Goal: Task Accomplishment & Management: Use online tool/utility

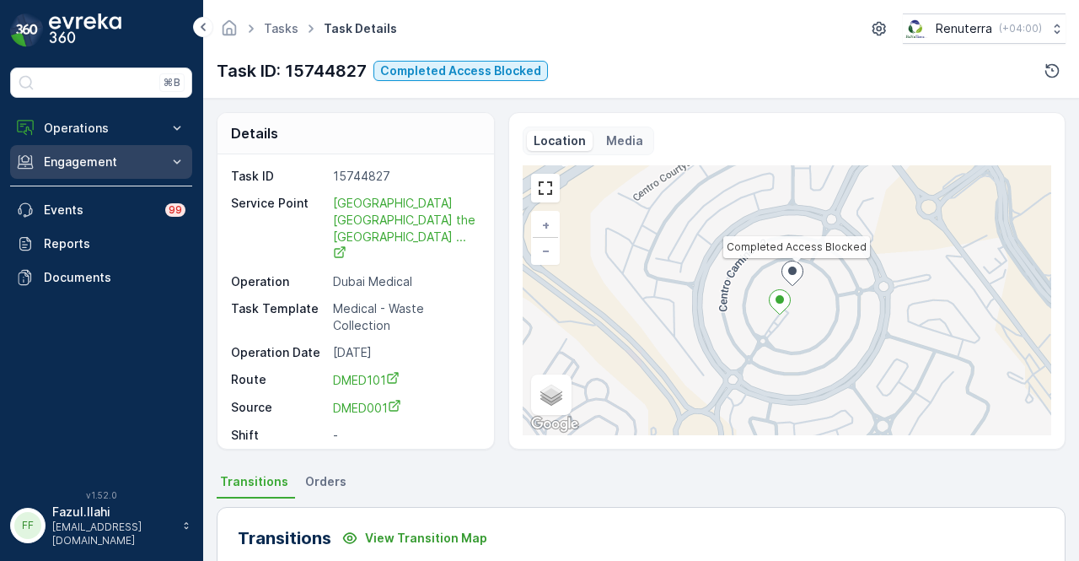
click at [142, 148] on button "Engagement" at bounding box center [101, 162] width 182 height 34
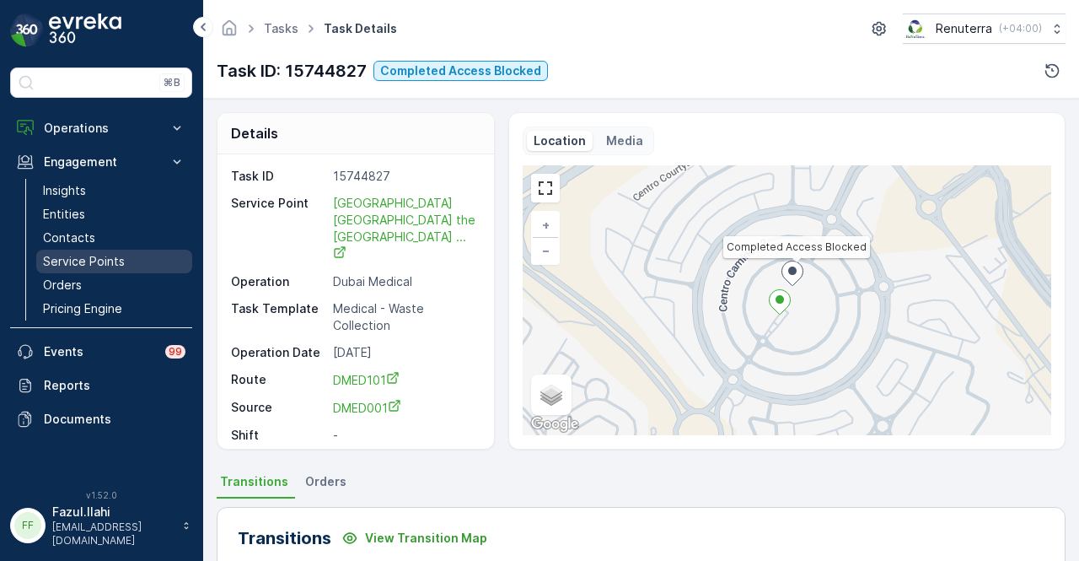
click at [129, 269] on link "Service Points" at bounding box center [114, 262] width 156 height 24
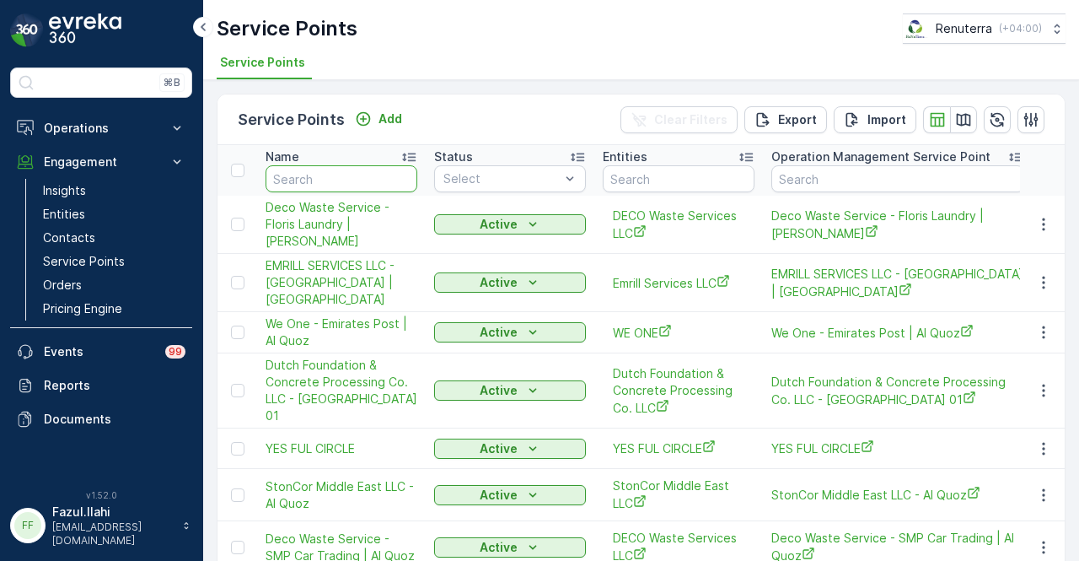
click at [304, 180] on input "text" at bounding box center [342, 178] width 152 height 27
type input "saya"
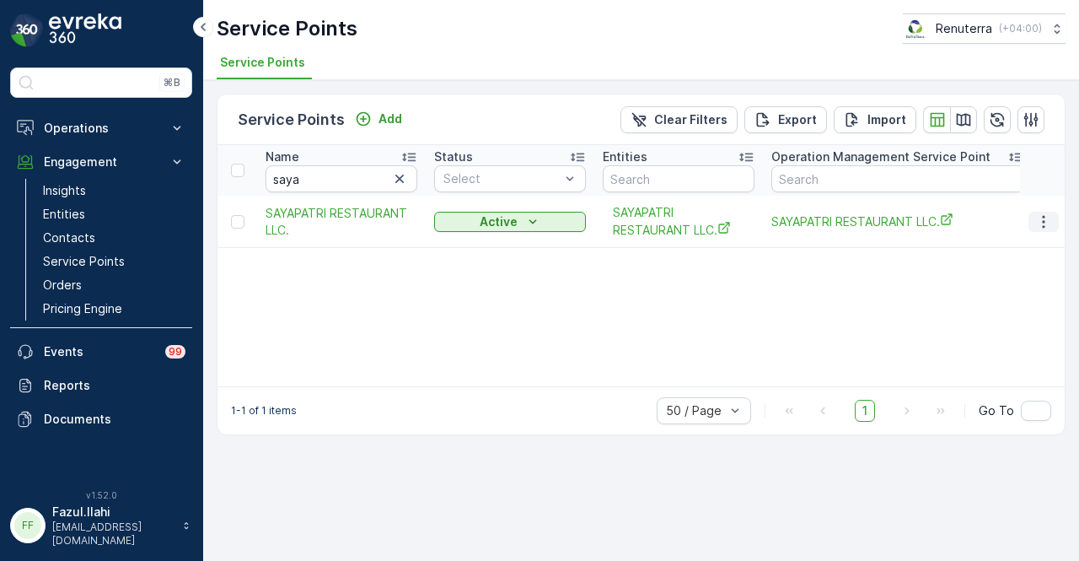
click at [1051, 220] on icon "button" at bounding box center [1043, 221] width 17 height 17
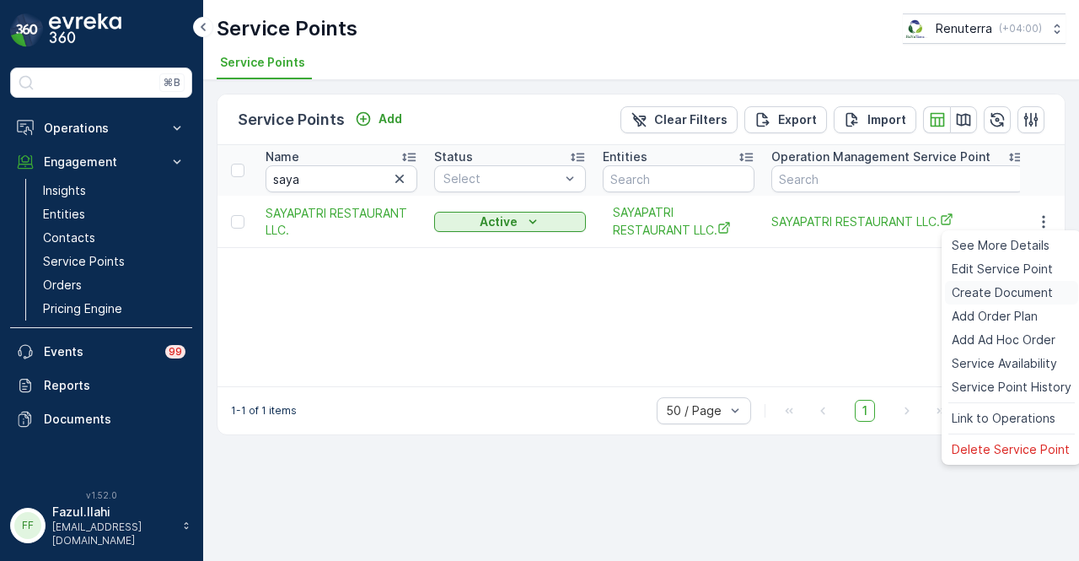
click at [1046, 292] on span "Create Document" at bounding box center [1002, 292] width 101 height 17
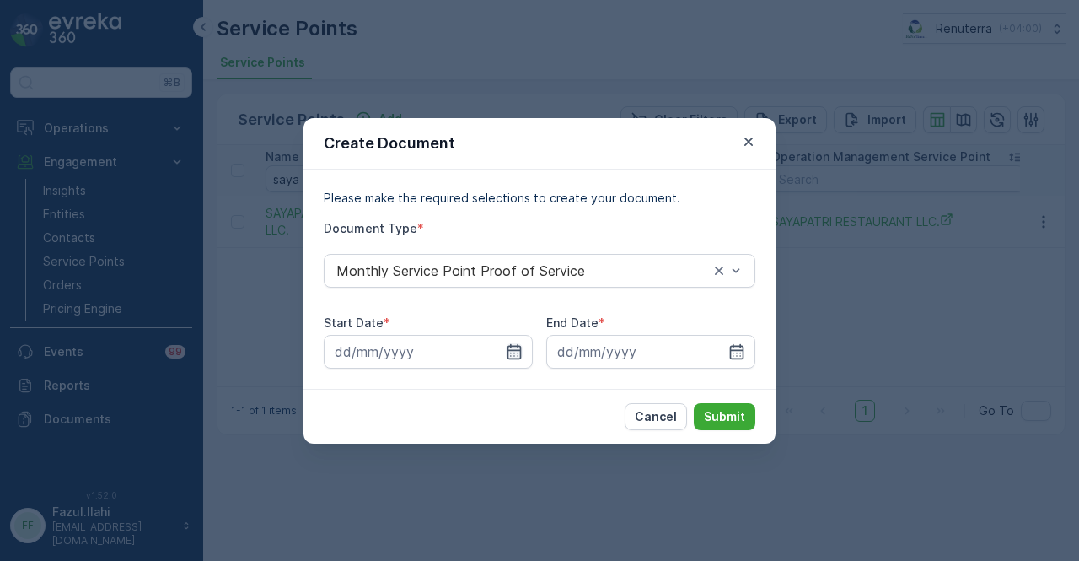
click at [513, 346] on icon "button" at bounding box center [514, 351] width 17 height 17
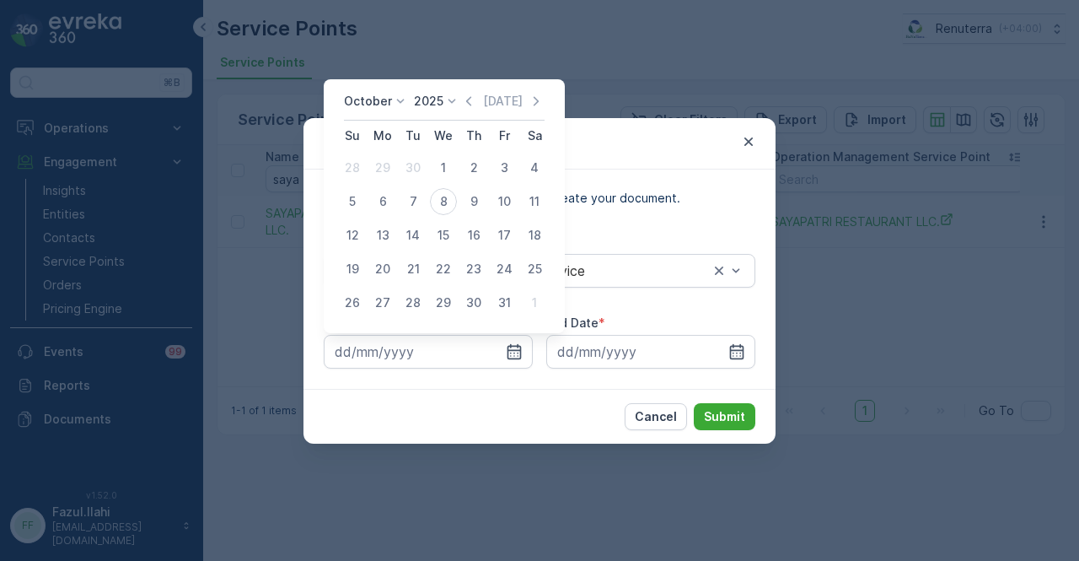
click at [463, 95] on div "October 2025 Today" at bounding box center [444, 107] width 201 height 28
click at [467, 99] on icon "button" at bounding box center [468, 101] width 17 height 17
click at [381, 171] on div "1" at bounding box center [382, 167] width 27 height 27
type input "01.09.2025"
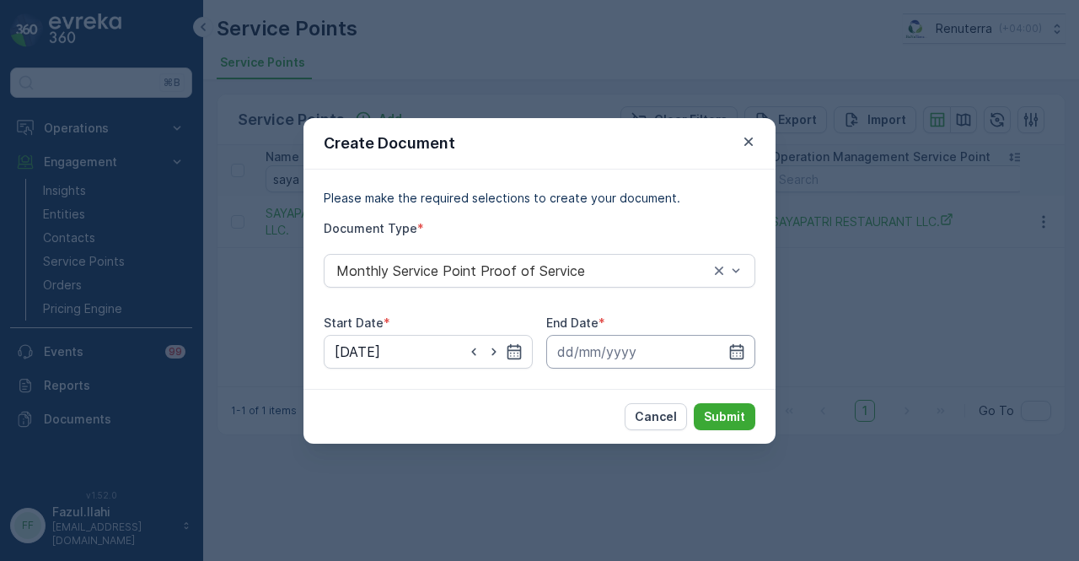
click at [723, 352] on input at bounding box center [650, 352] width 209 height 34
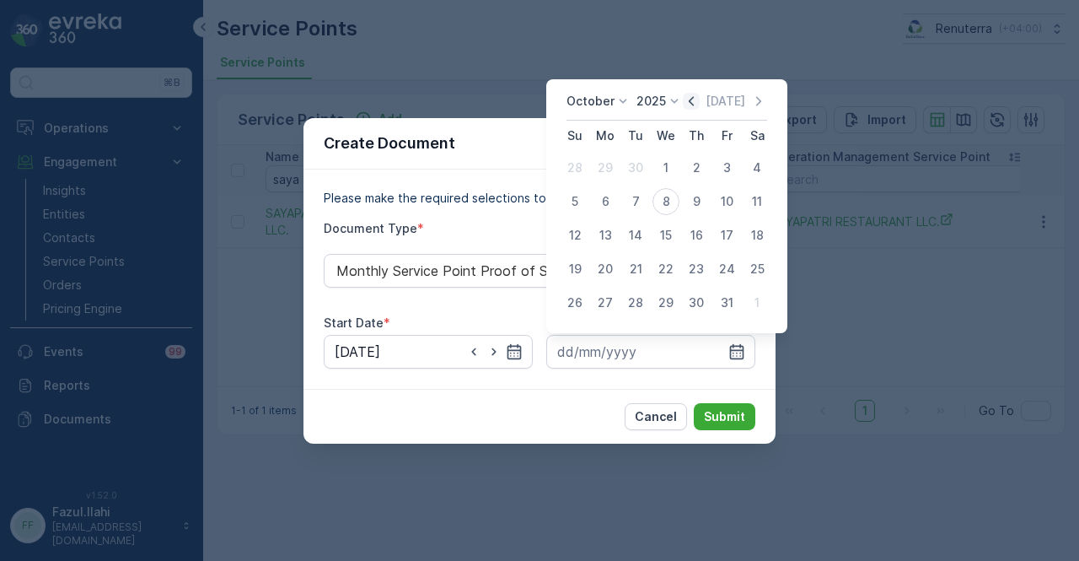
click at [686, 99] on icon "button" at bounding box center [691, 101] width 17 height 17
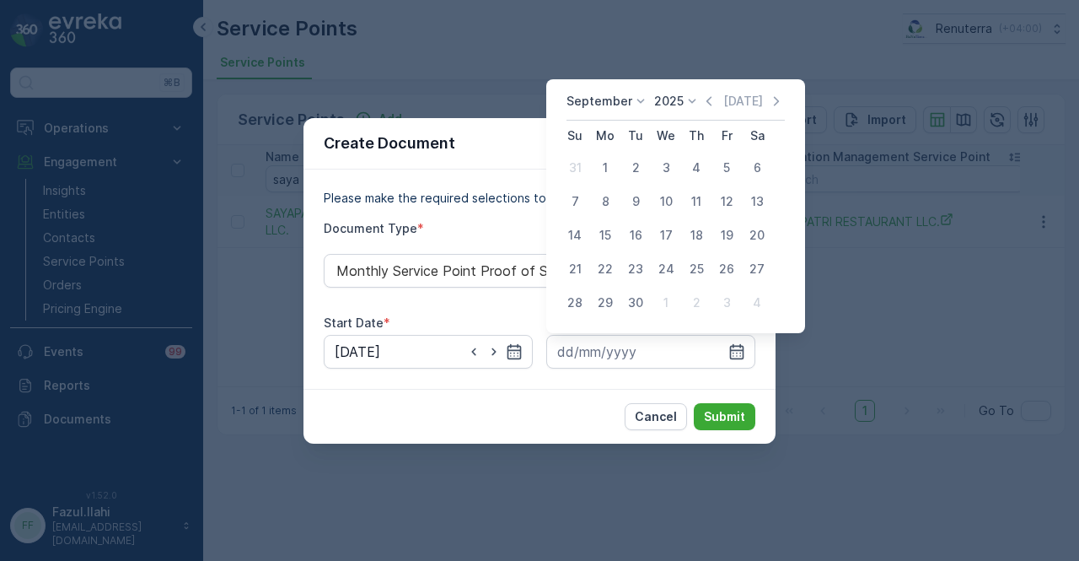
click at [636, 299] on div "30" at bounding box center [635, 302] width 27 height 27
type input "30.09.2025"
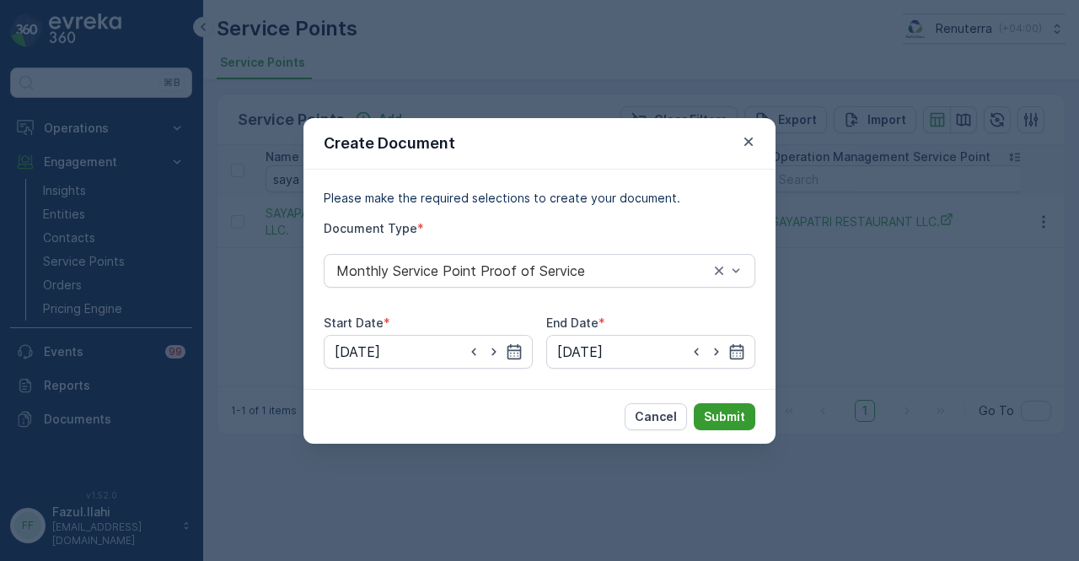
click at [728, 404] on button "Submit" at bounding box center [725, 416] width 62 height 27
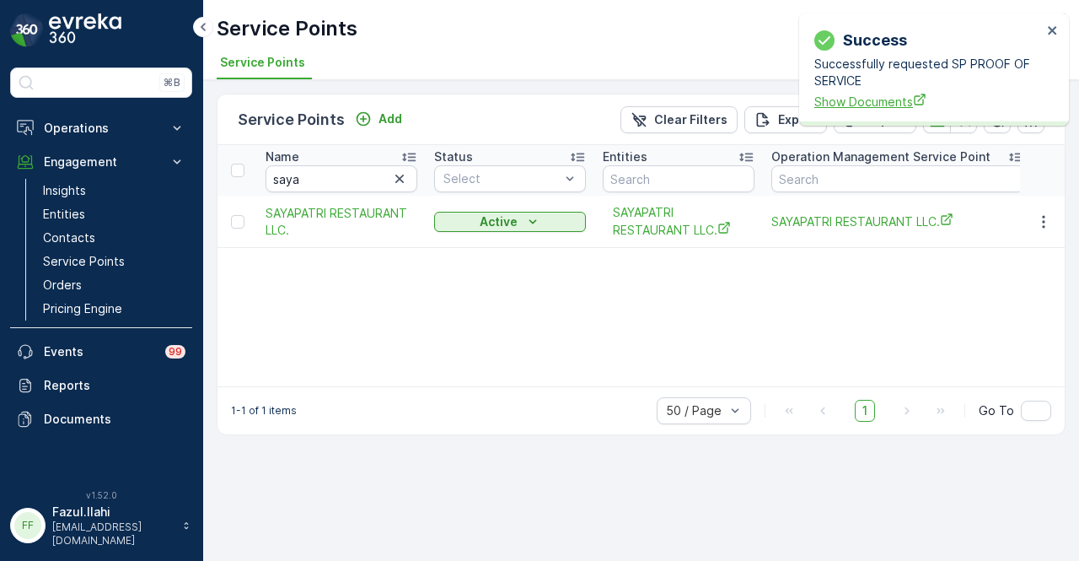
click at [855, 95] on span "Show Documents" at bounding box center [928, 102] width 228 height 18
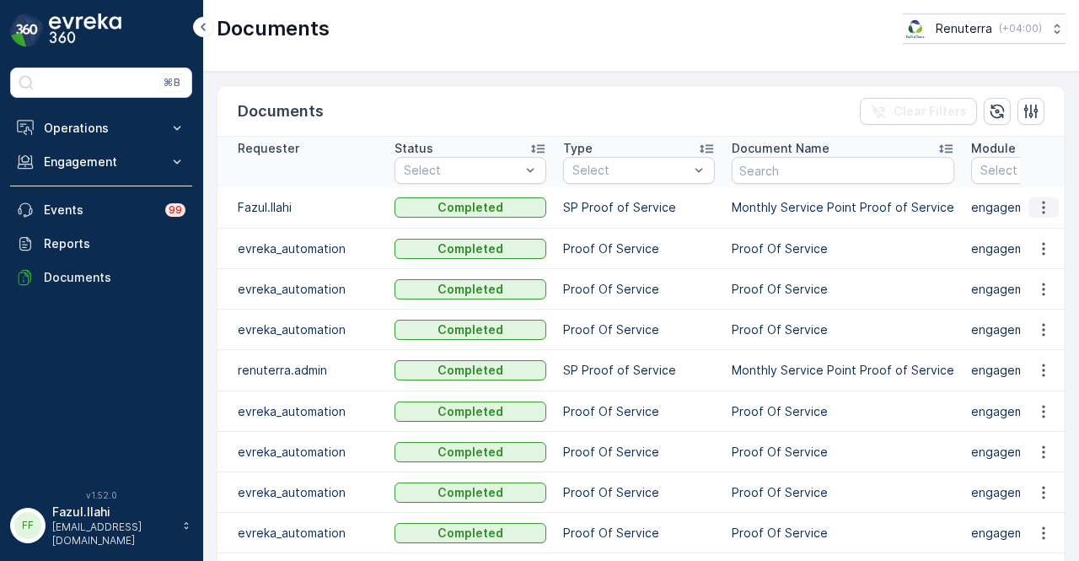
click at [1042, 212] on icon "button" at bounding box center [1043, 207] width 17 height 17
click at [1037, 240] on div "See Details" at bounding box center [1039, 231] width 78 height 24
click at [1047, 212] on icon "button" at bounding box center [1043, 207] width 17 height 17
click at [1029, 229] on span "See Details" at bounding box center [1039, 231] width 65 height 17
